Goal: Information Seeking & Learning: Learn about a topic

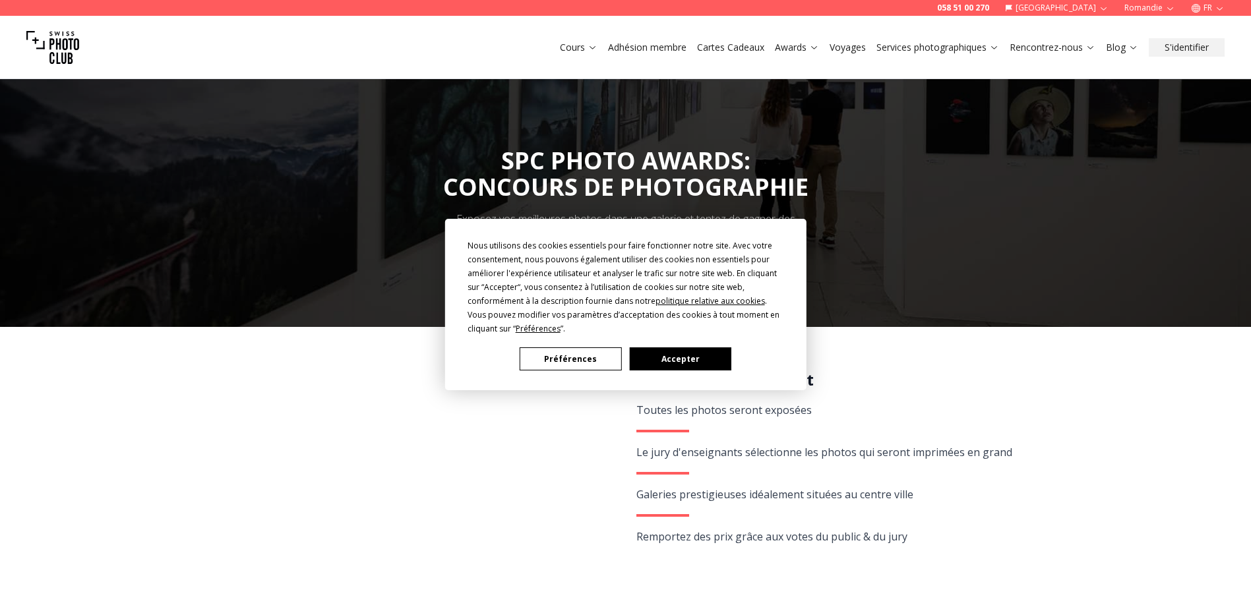
click at [664, 351] on button "Accepter" at bounding box center [680, 359] width 102 height 23
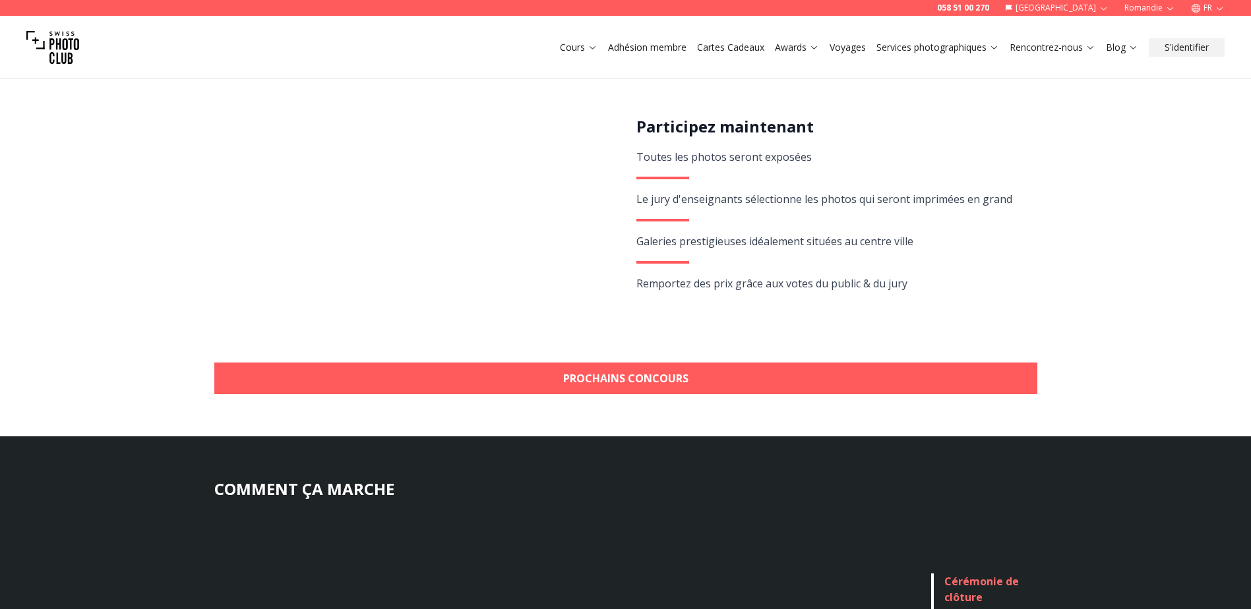
scroll to position [264, 0]
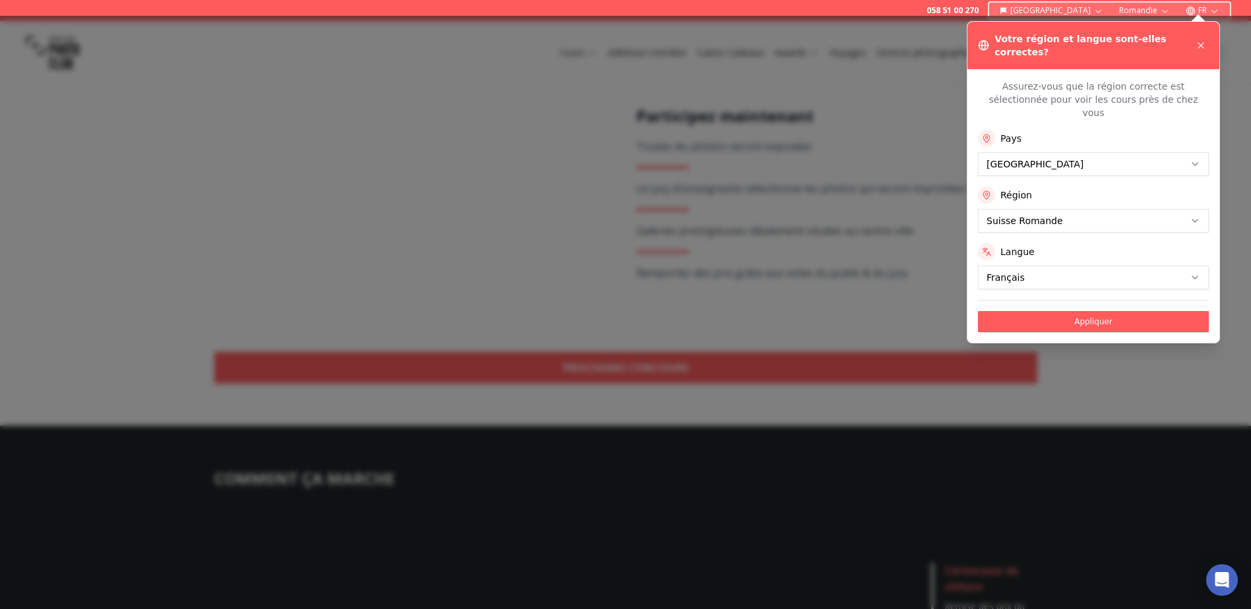
click at [908, 311] on div at bounding box center [625, 313] width 1251 height 594
click at [1032, 311] on button "Appliquer" at bounding box center [1093, 321] width 231 height 21
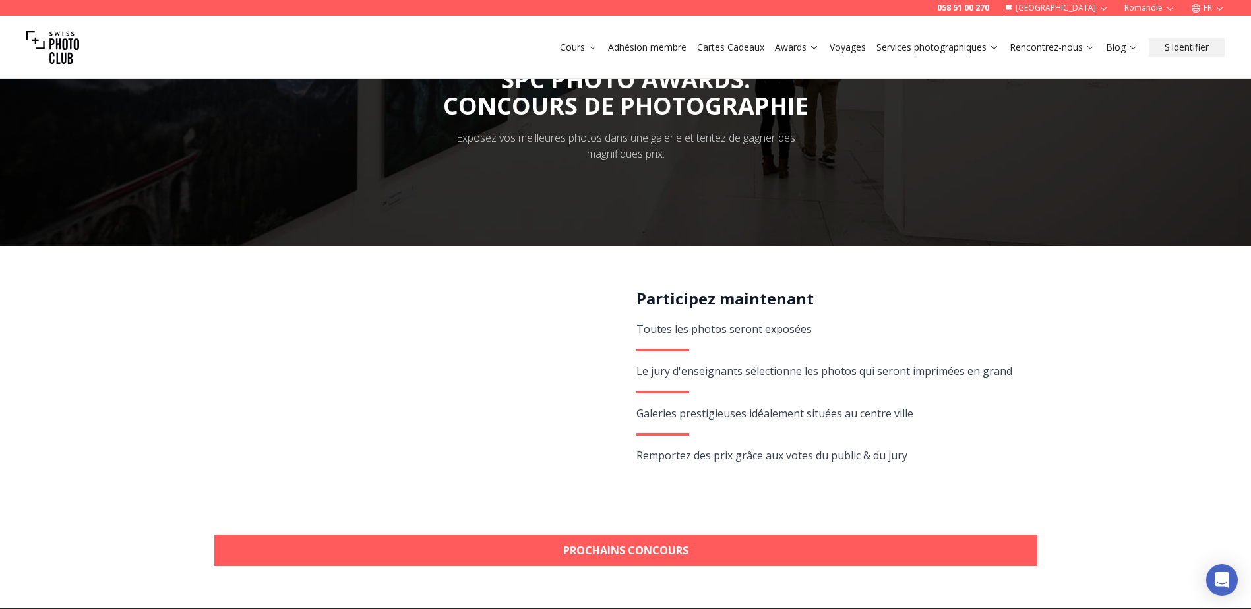
scroll to position [66, 0]
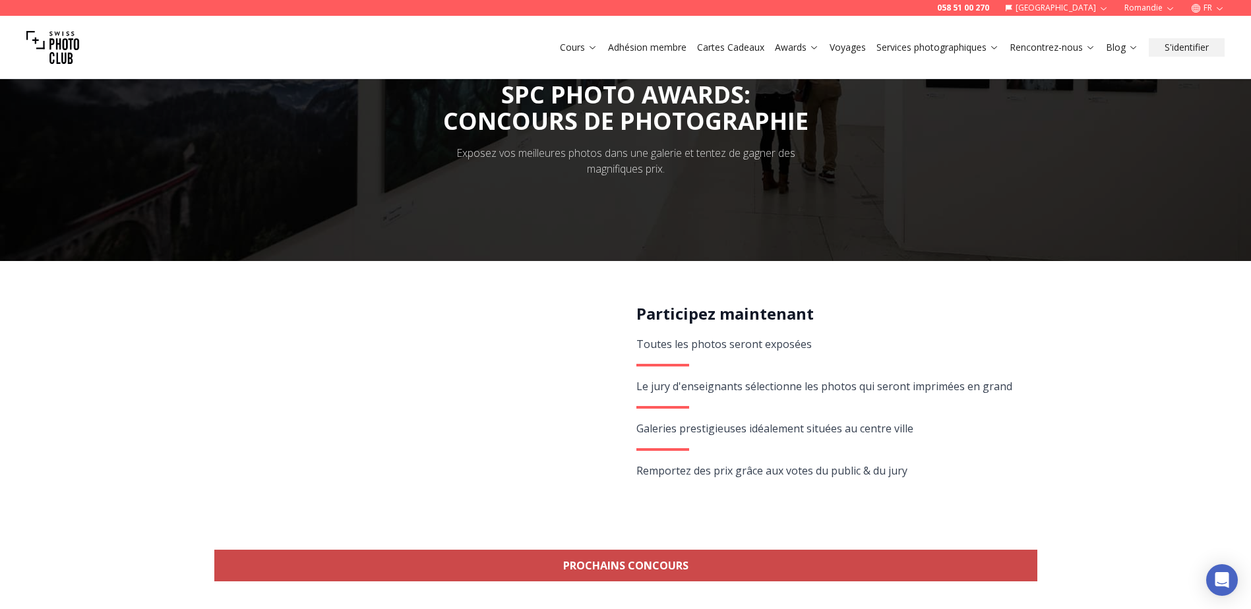
click at [583, 563] on link "Prochains concours" at bounding box center [625, 566] width 823 height 32
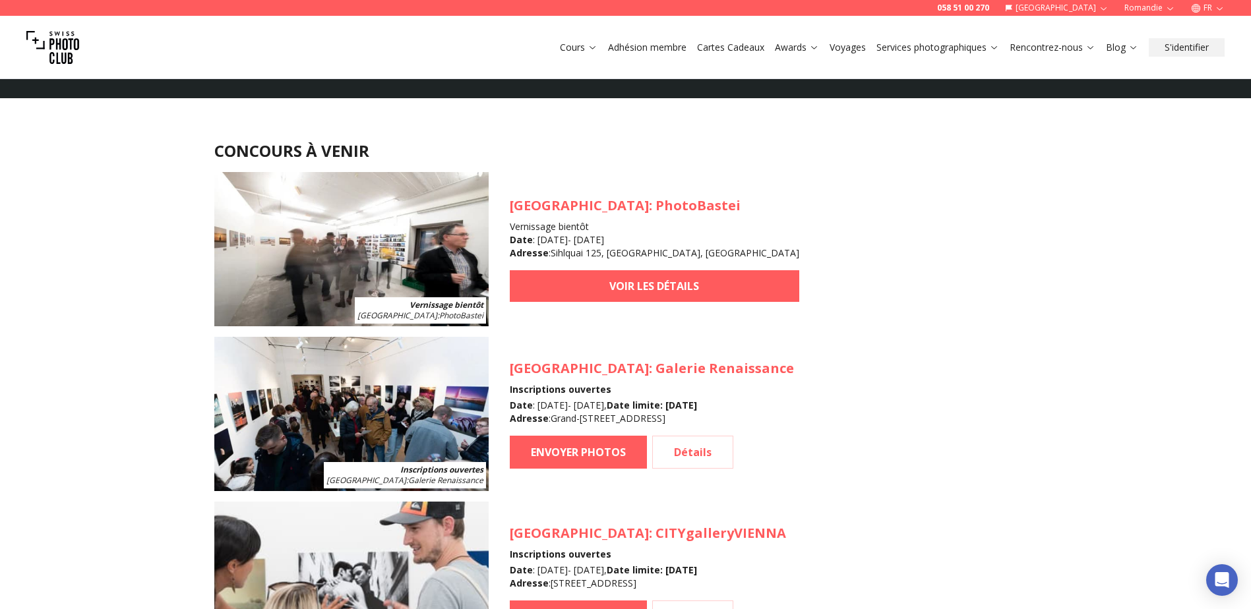
scroll to position [1189, 0]
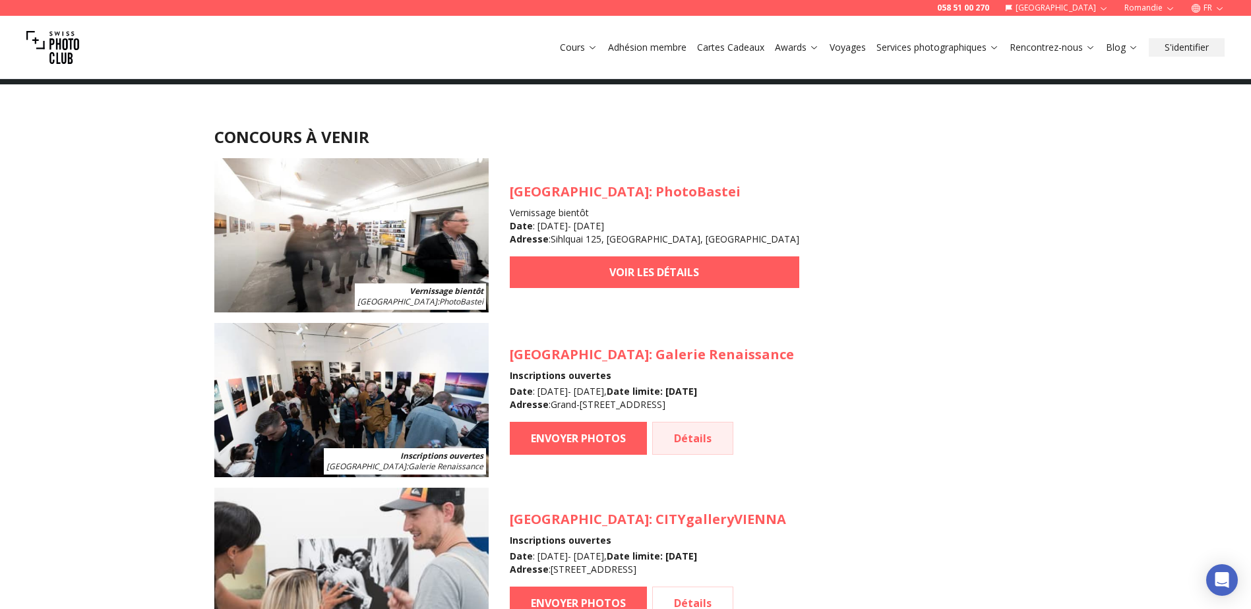
click at [706, 430] on link "Détails" at bounding box center [692, 438] width 81 height 33
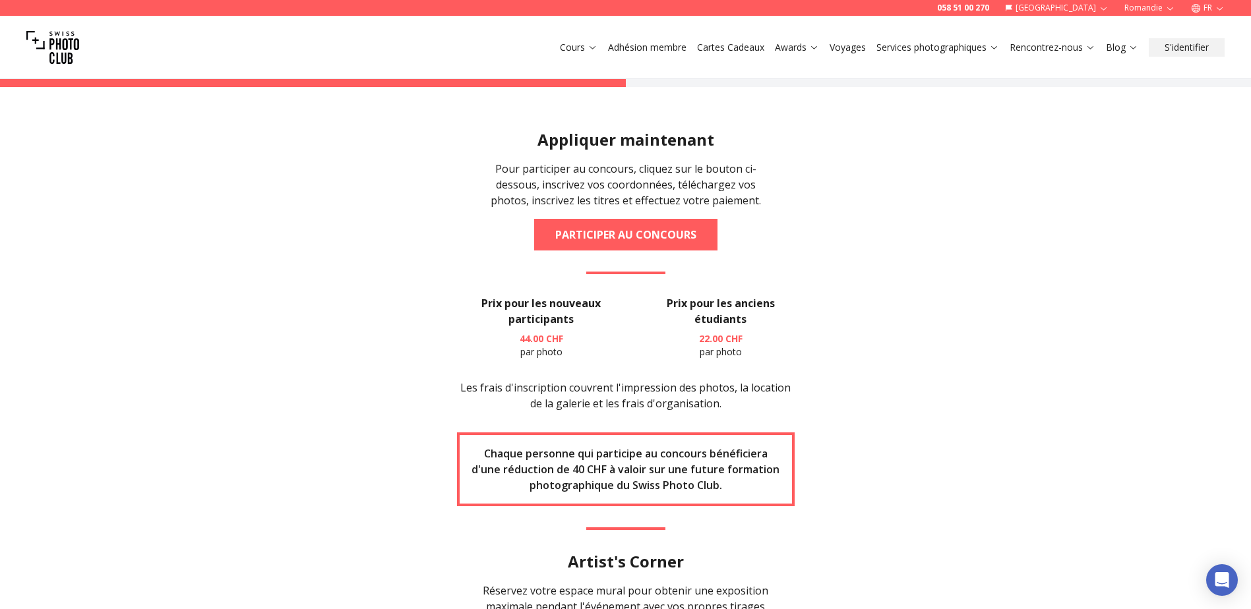
scroll to position [1715, 0]
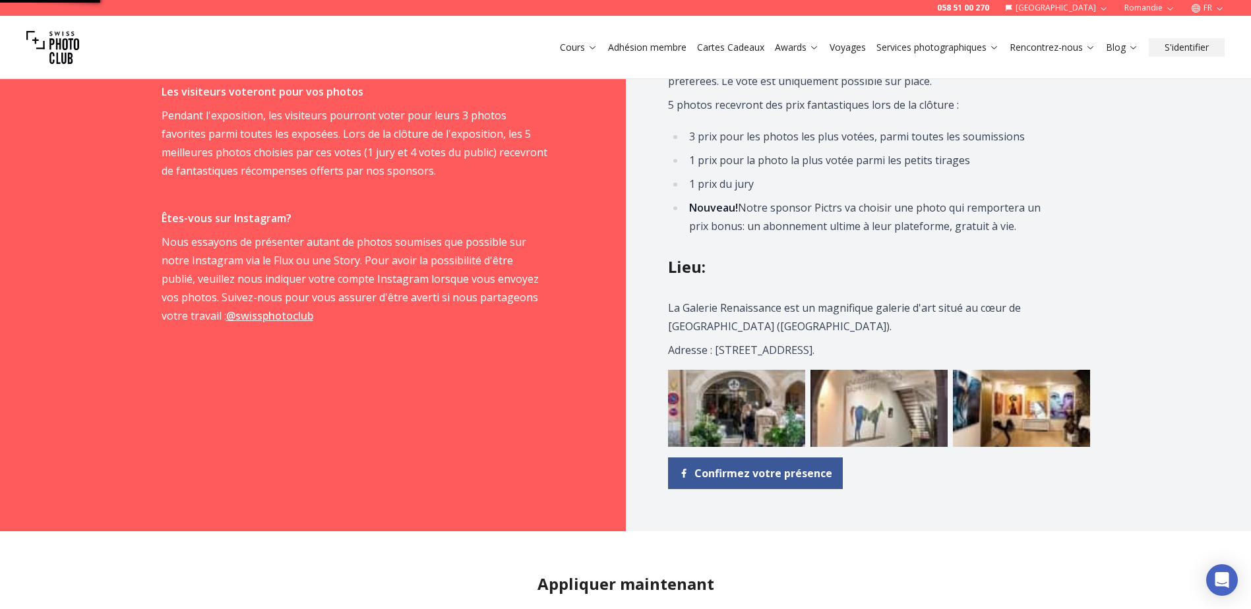
scroll to position [1189, 0]
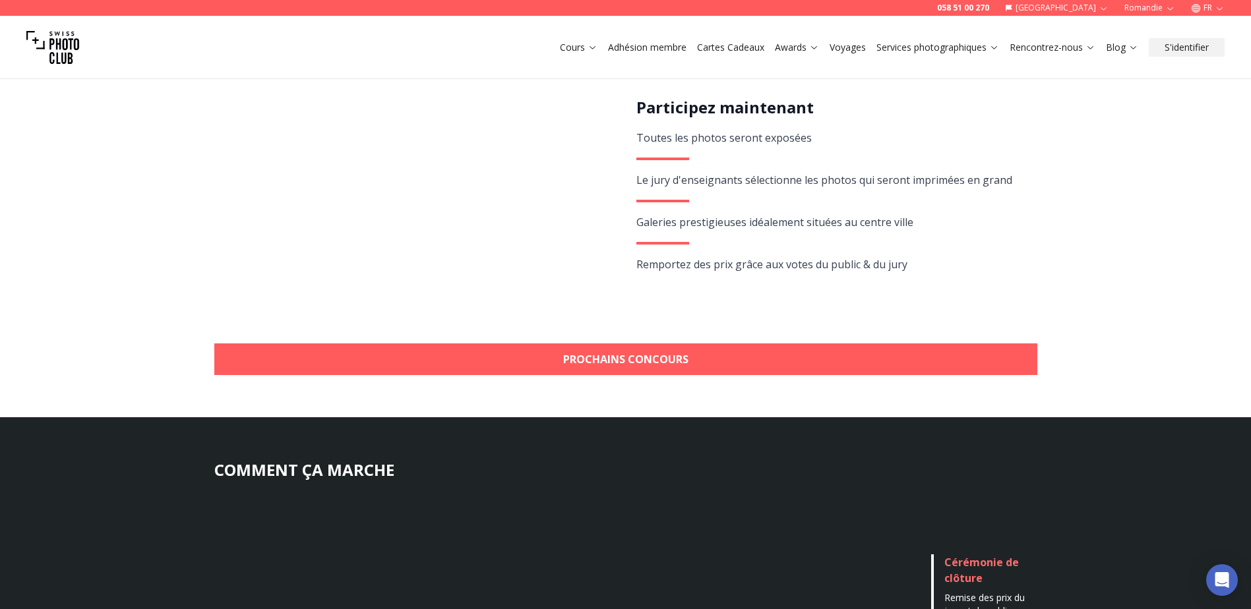
scroll to position [66, 0]
